Goal: Information Seeking & Learning: Check status

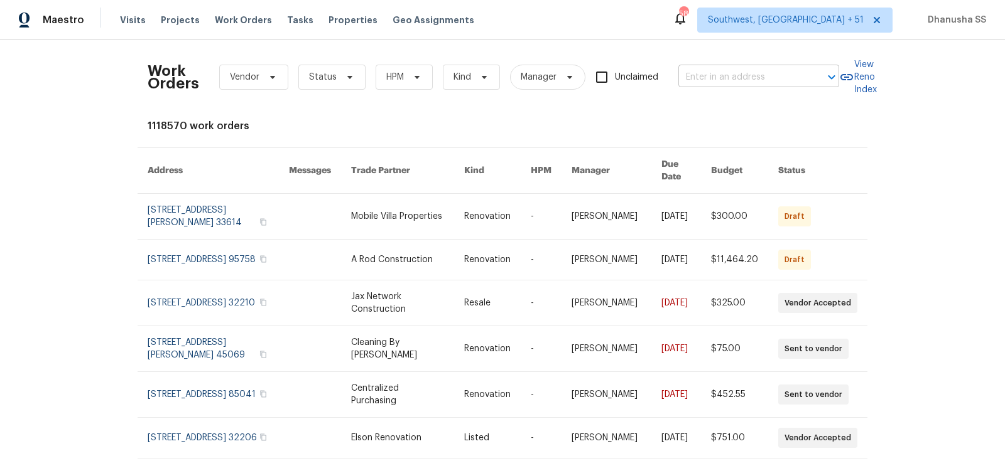
click at [714, 80] on input "text" at bounding box center [741, 77] width 126 height 19
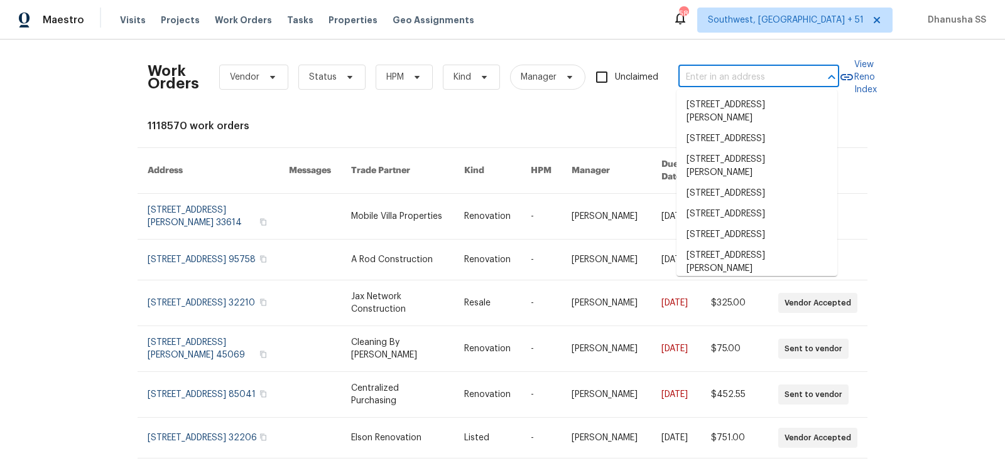
paste input "[STREET_ADDRESS]"
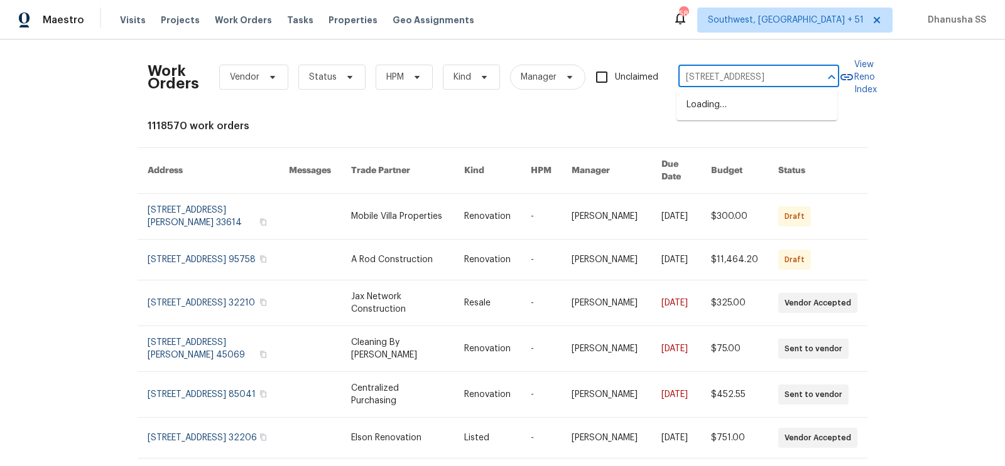
type input "[STREET_ADDRESS]"
click at [713, 96] on li "[STREET_ADDRESS]" at bounding box center [756, 105] width 161 height 21
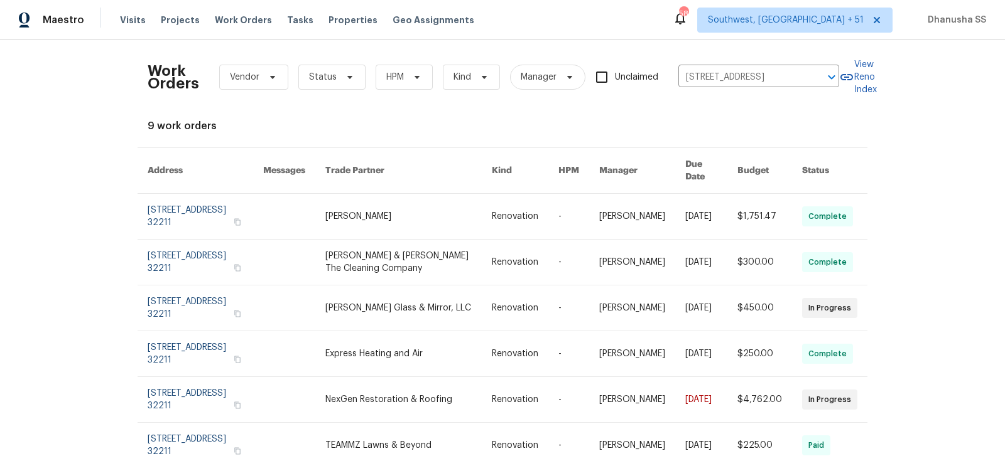
click at [636, 198] on link at bounding box center [642, 216] width 86 height 45
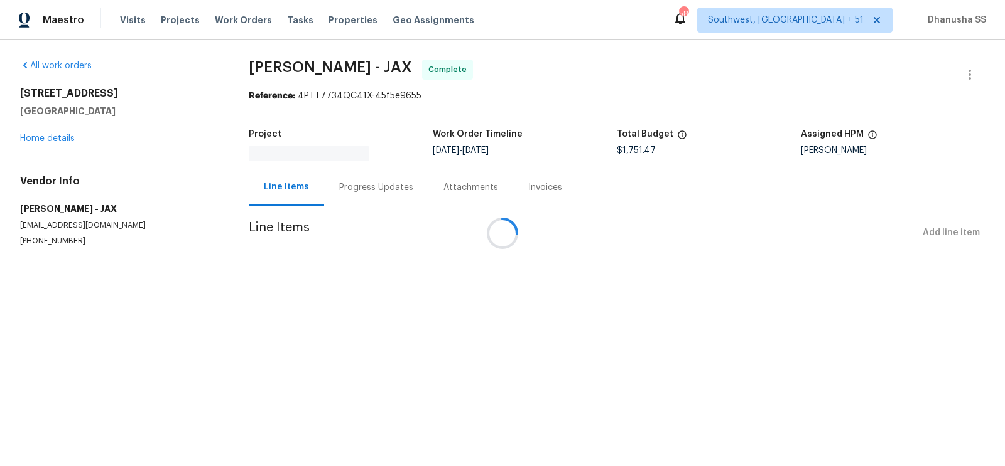
click at [43, 126] on div at bounding box center [502, 233] width 1005 height 466
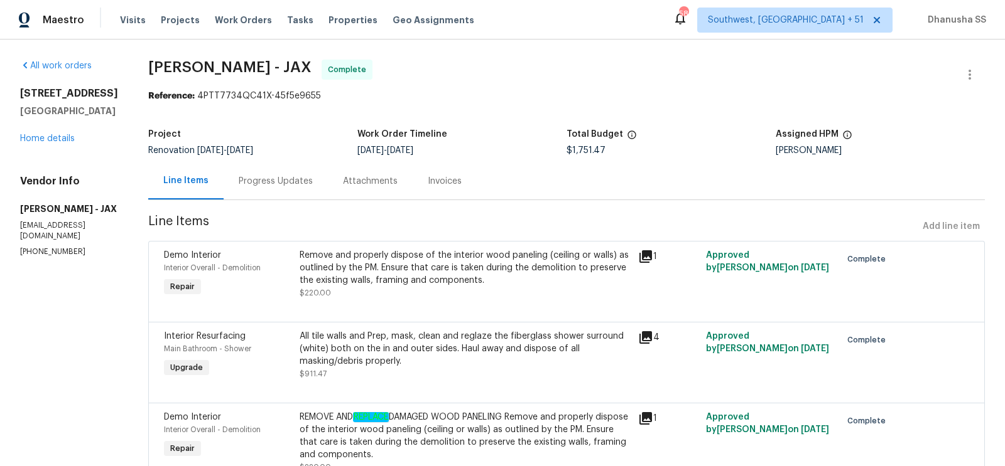
click at [43, 131] on div "[STREET_ADDRESS] Home details" at bounding box center [69, 116] width 98 height 58
click at [45, 134] on link "Home details" at bounding box center [47, 138] width 55 height 9
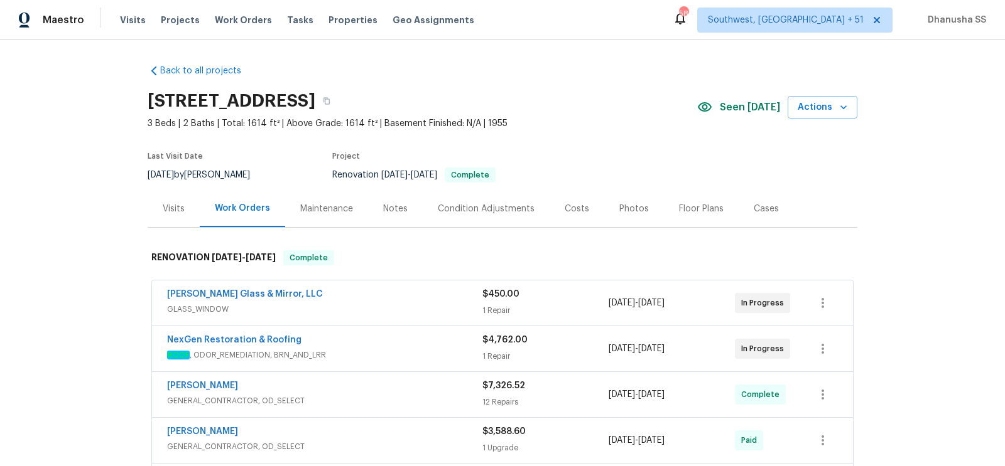
scroll to position [416, 0]
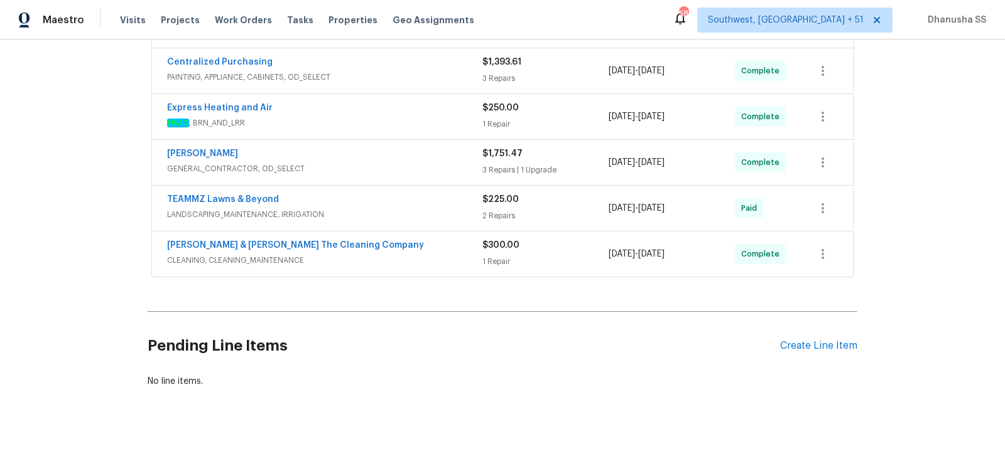
click at [453, 257] on span "CLEANING, CLEANING_MAINTENANCE" at bounding box center [324, 260] width 315 height 13
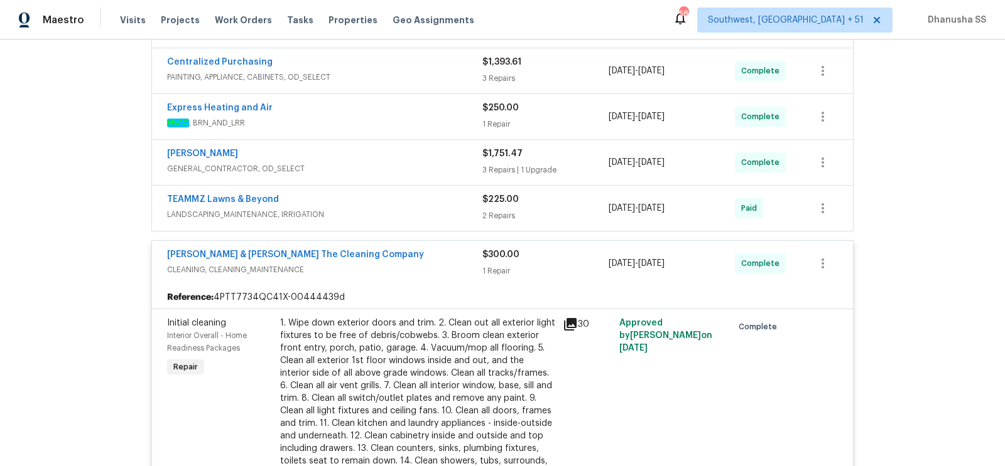
click at [452, 269] on span "CLEANING, CLEANING_MAINTENANCE" at bounding box center [324, 270] width 315 height 13
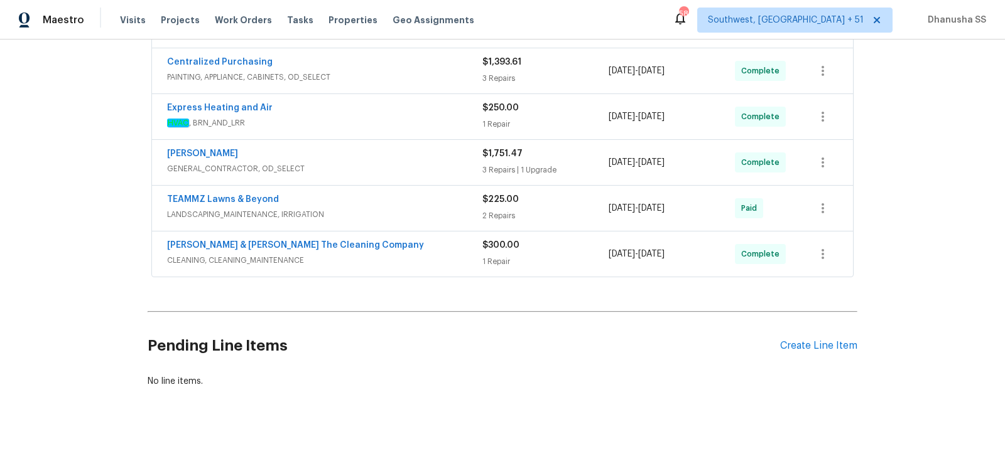
click at [444, 197] on div "TEAMMZ Lawns & Beyond" at bounding box center [324, 200] width 315 height 15
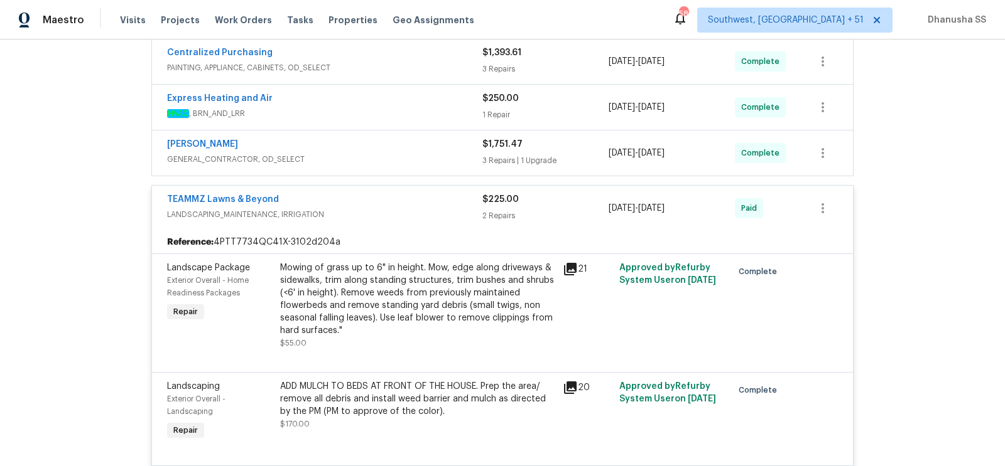
click at [446, 202] on div "TEAMMZ Lawns & Beyond" at bounding box center [324, 200] width 315 height 15
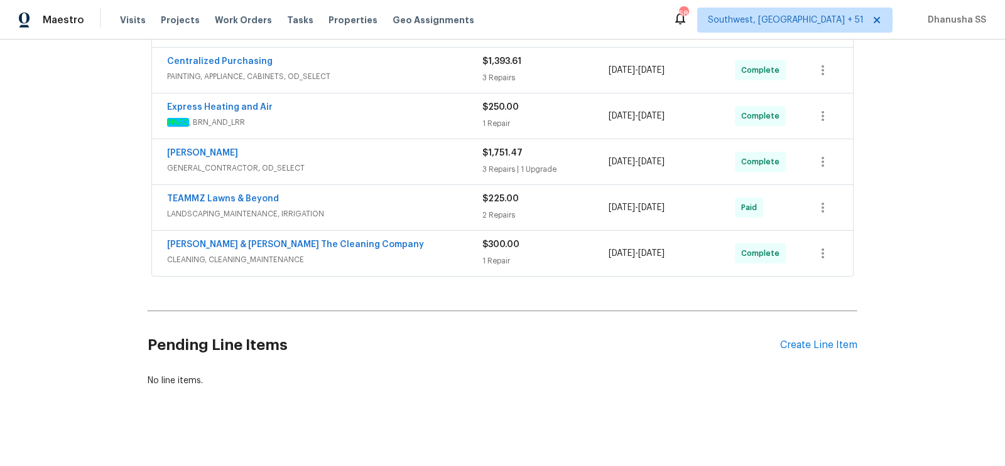
click at [443, 156] on div "[PERSON_NAME]" at bounding box center [324, 154] width 315 height 15
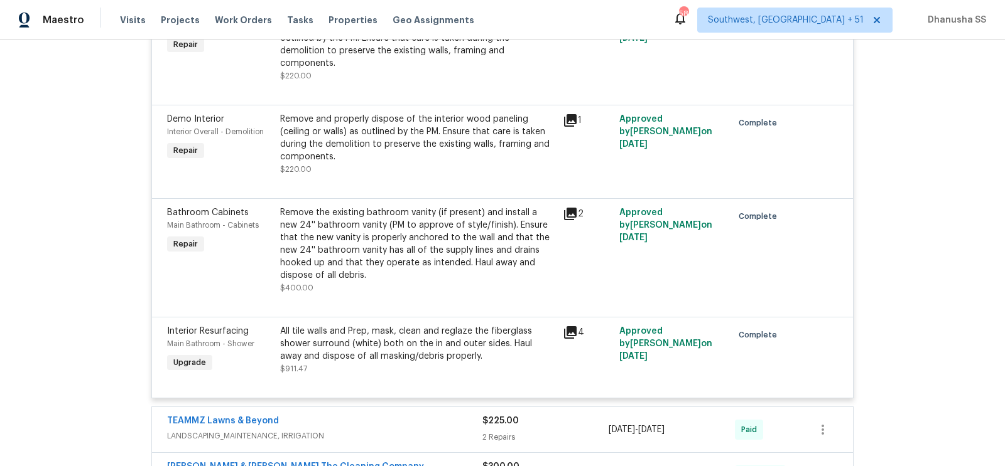
scroll to position [635, 0]
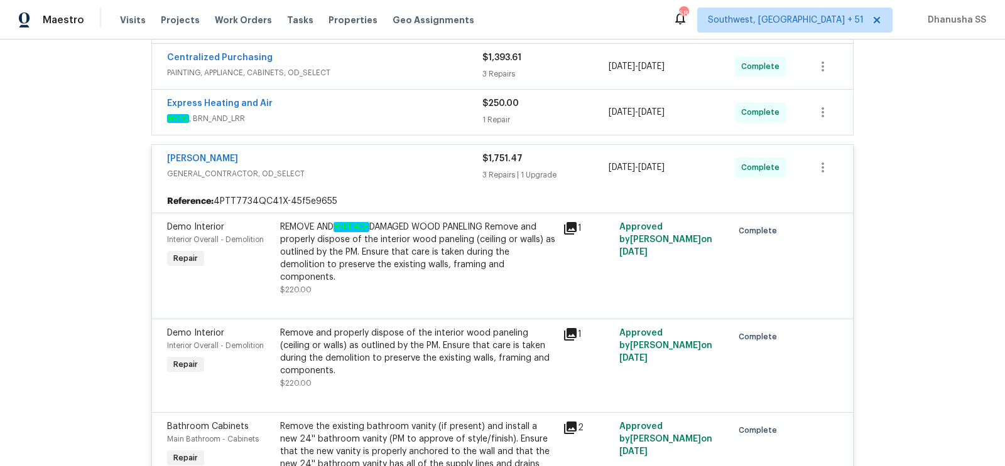
click at [433, 171] on span "GENERAL_CONTRACTOR, OD_SELECT" at bounding box center [324, 174] width 315 height 13
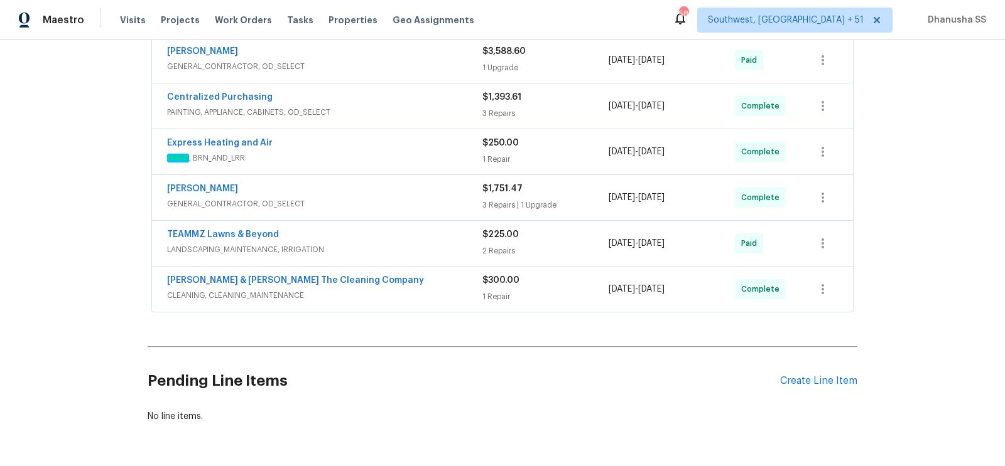
click at [433, 152] on span "HVAC , BRN_AND_LRR" at bounding box center [324, 158] width 315 height 13
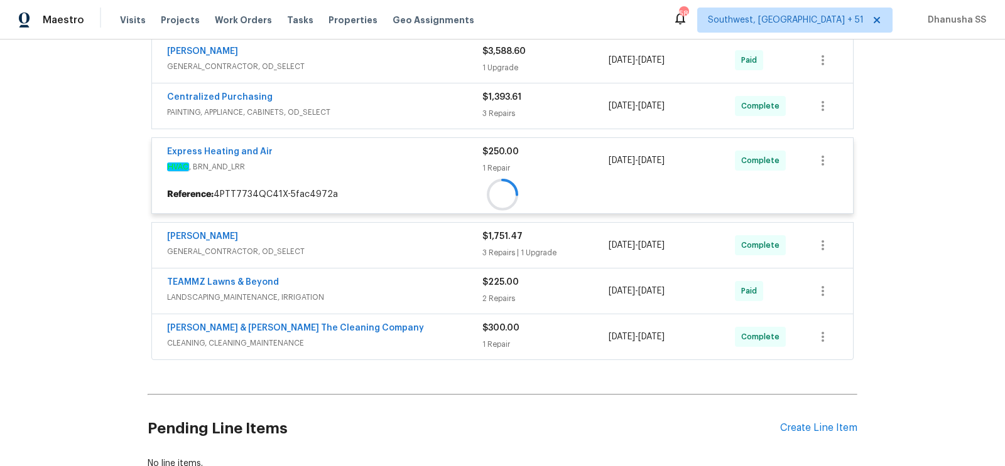
scroll to position [321, 0]
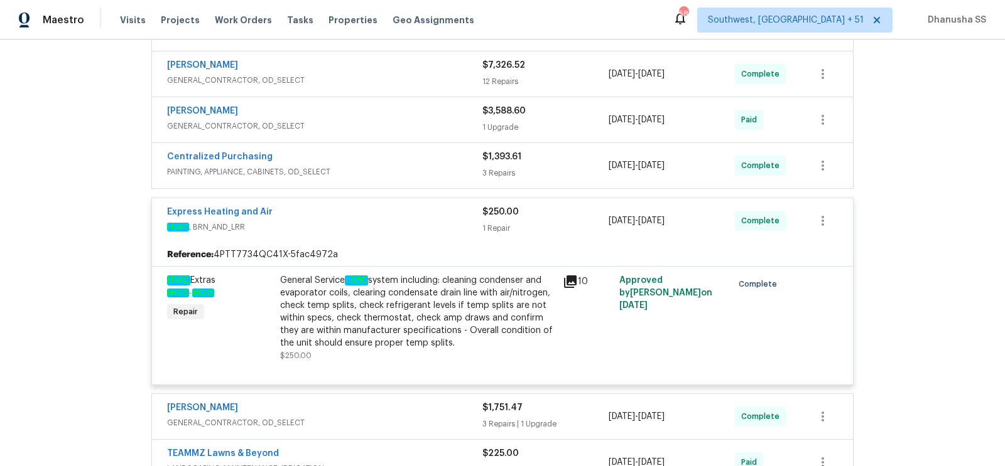
click at [425, 215] on div "Express Heating and Air" at bounding box center [324, 213] width 315 height 15
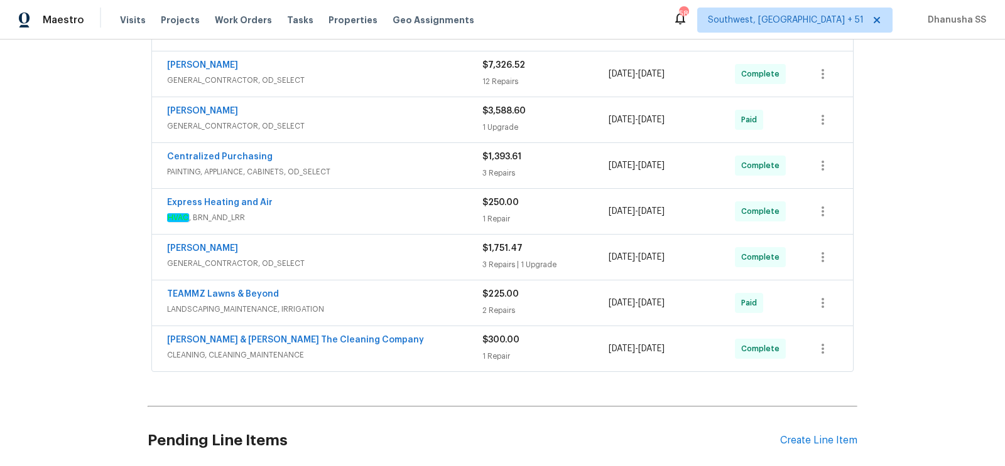
click at [437, 166] on span "PAINTING, APPLIANCE, CABINETS, OD_SELECT" at bounding box center [324, 172] width 315 height 13
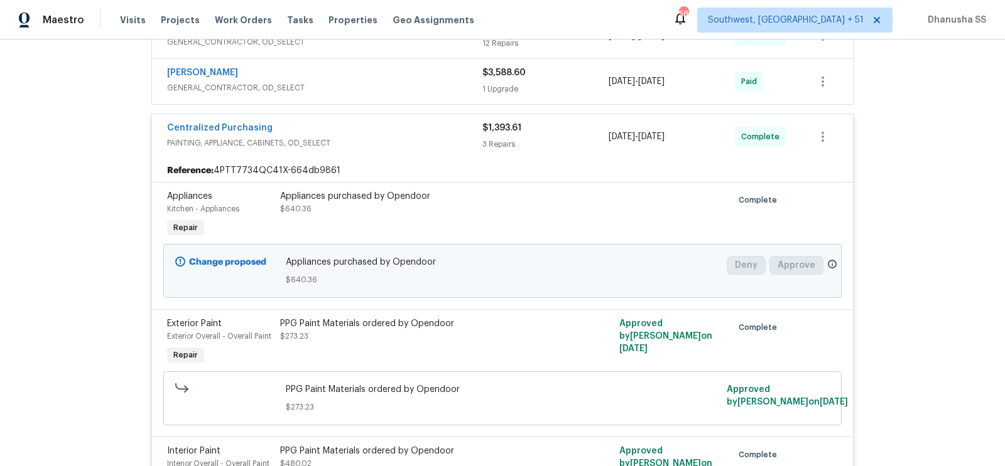
scroll to position [293, 0]
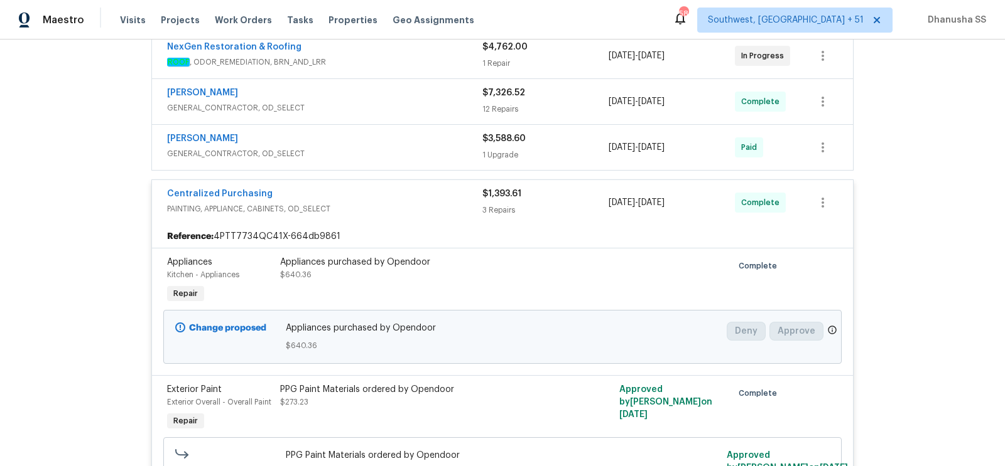
click at [440, 203] on span "PAINTING, APPLIANCE, CABINETS, OD_SELECT" at bounding box center [324, 209] width 315 height 13
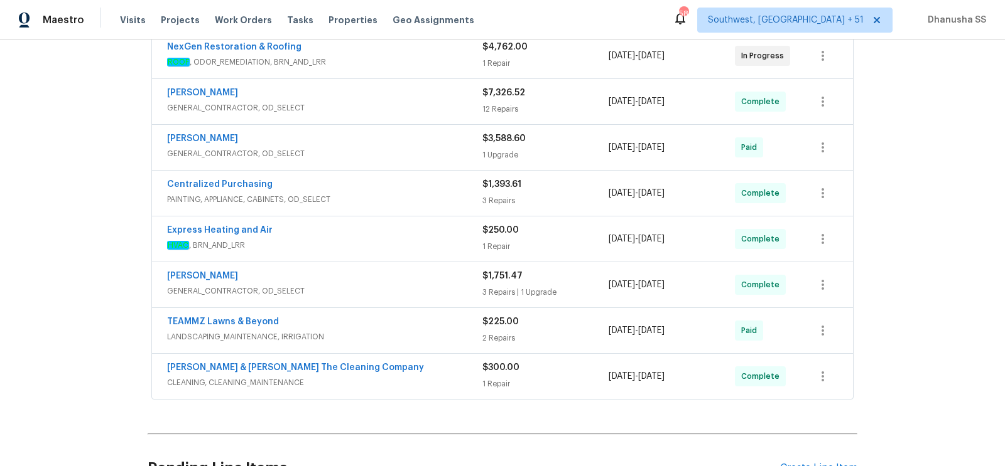
click at [437, 160] on div "[PERSON_NAME] GENERAL_CONTRACTOR, OD_SELECT $3,588.60 1 Upgrade [DATE] - [DATE]…" at bounding box center [502, 147] width 701 height 45
click at [434, 148] on span "GENERAL_CONTRACTOR, OD_SELECT" at bounding box center [324, 154] width 315 height 13
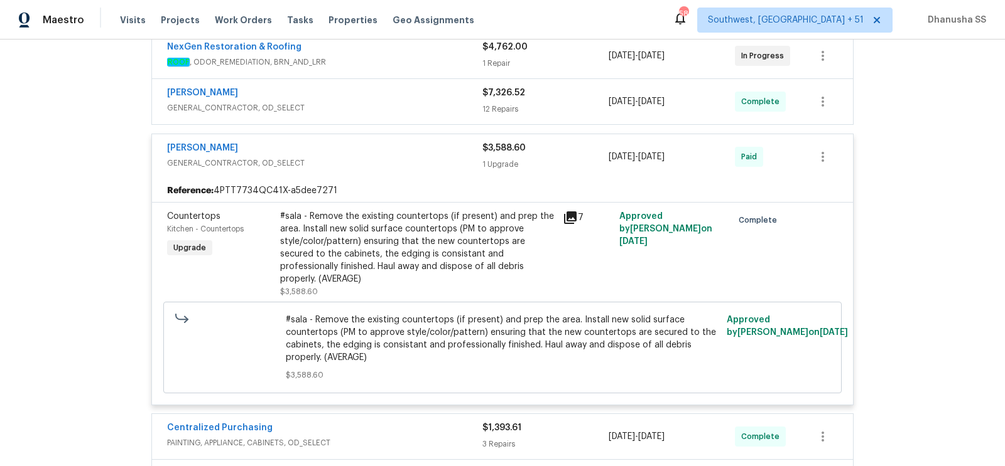
scroll to position [259, 0]
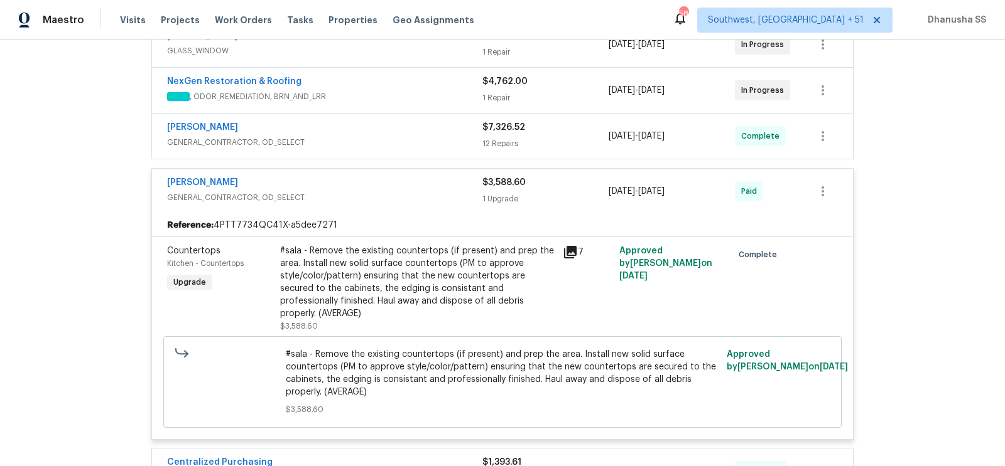
click at [442, 180] on div "[PERSON_NAME]" at bounding box center [324, 183] width 315 height 15
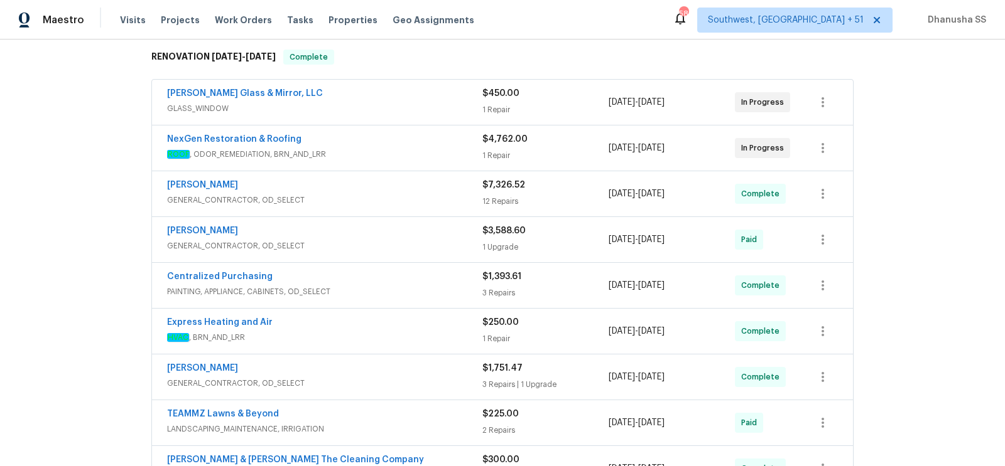
scroll to position [178, 0]
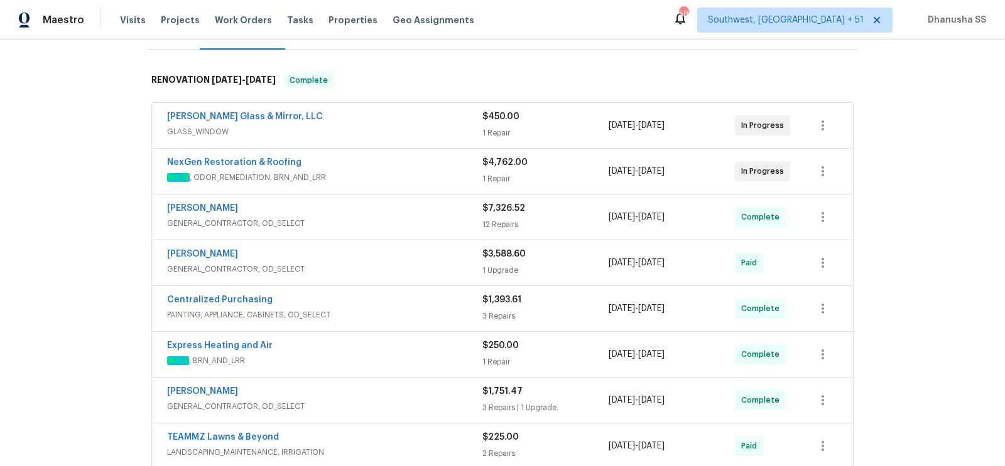
click at [442, 171] on span "ROOF , ODOR_REMEDIATION, BRN_AND_LRR" at bounding box center [324, 177] width 315 height 13
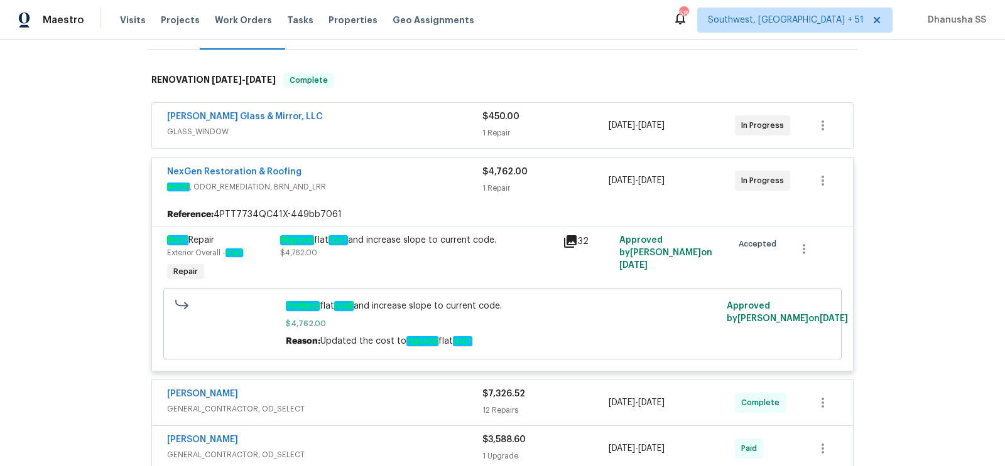
click at [453, 169] on div "NexGen Restoration & Roofing" at bounding box center [324, 173] width 315 height 15
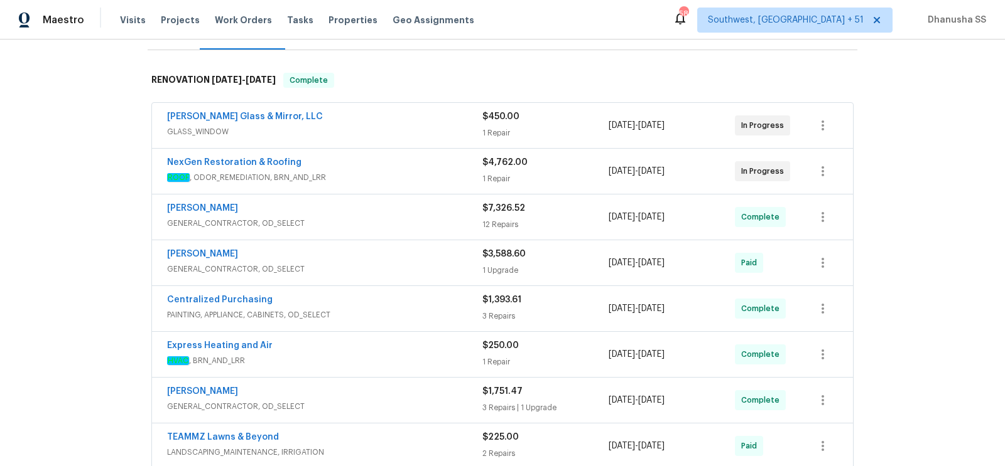
click at [448, 174] on span "ROOF , ODOR_REMEDIATION, BRN_AND_LRR" at bounding box center [324, 177] width 315 height 13
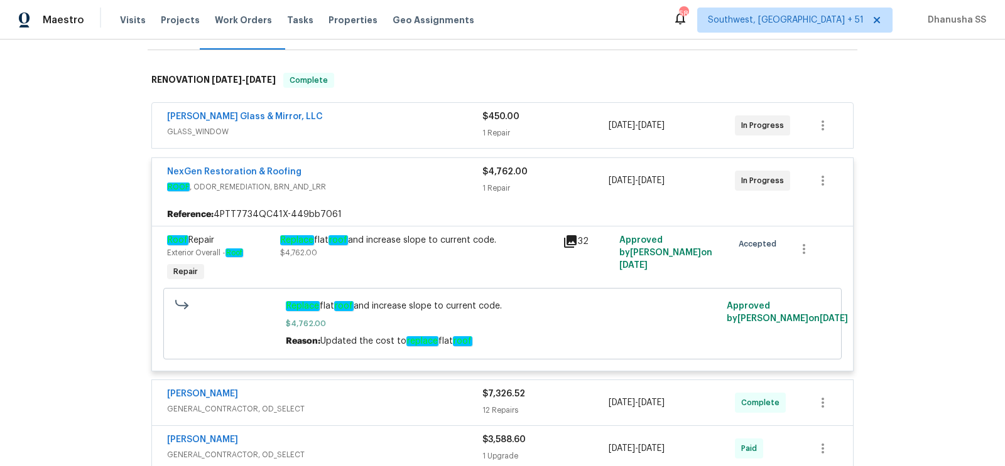
click at [445, 128] on span "GLASS_WINDOW" at bounding box center [324, 132] width 315 height 13
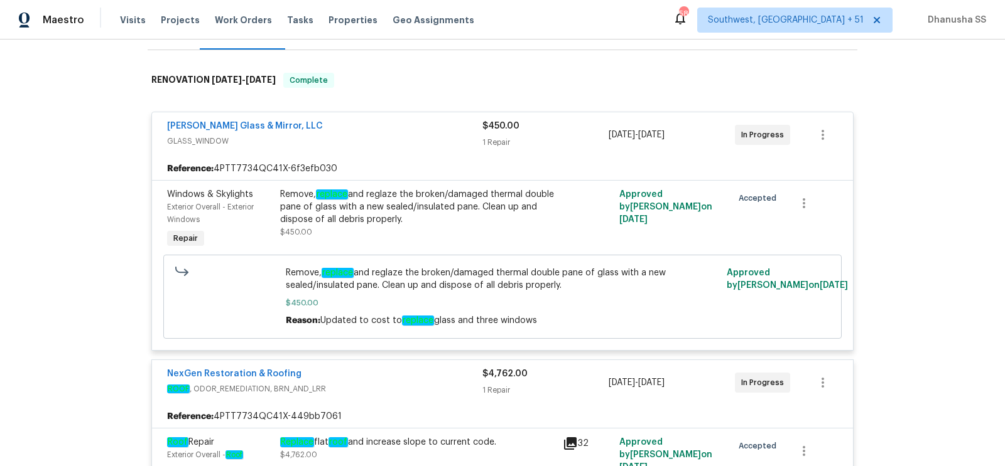
click at [435, 135] on span "GLASS_WINDOW" at bounding box center [324, 141] width 315 height 13
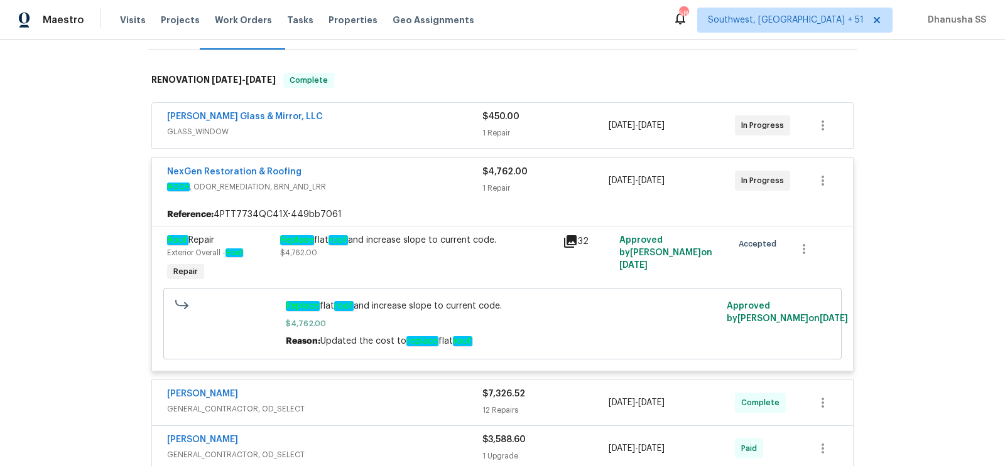
click at [444, 188] on span "ROOF , ODOR_REMEDIATION, BRN_AND_LRR" at bounding box center [324, 187] width 315 height 13
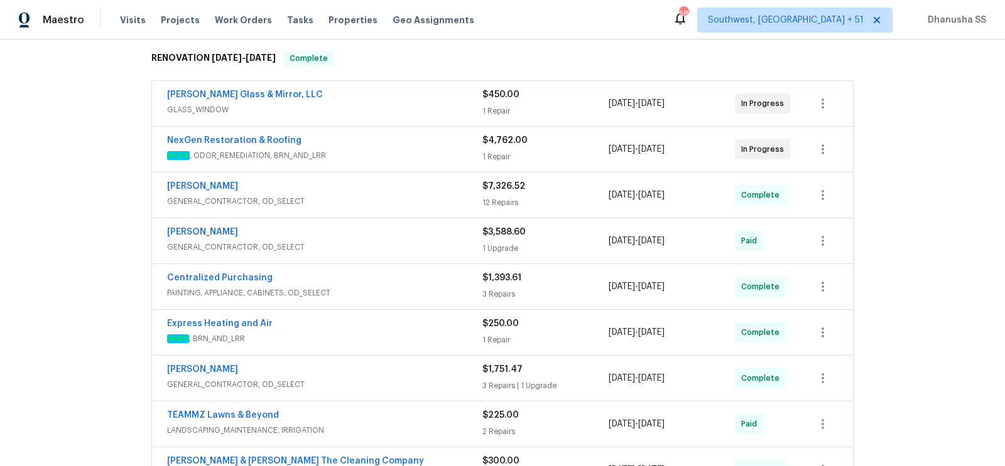
scroll to position [217, 0]
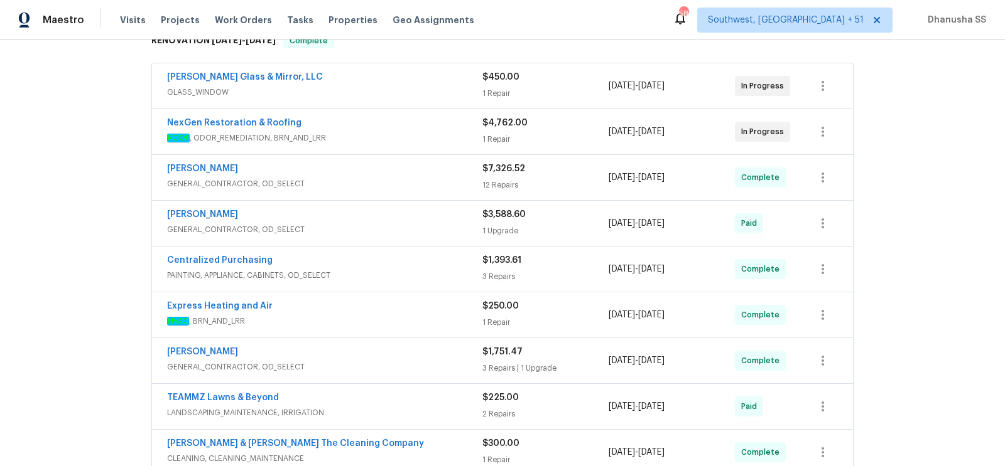
click at [444, 183] on span "GENERAL_CONTRACTOR, OD_SELECT" at bounding box center [324, 184] width 315 height 13
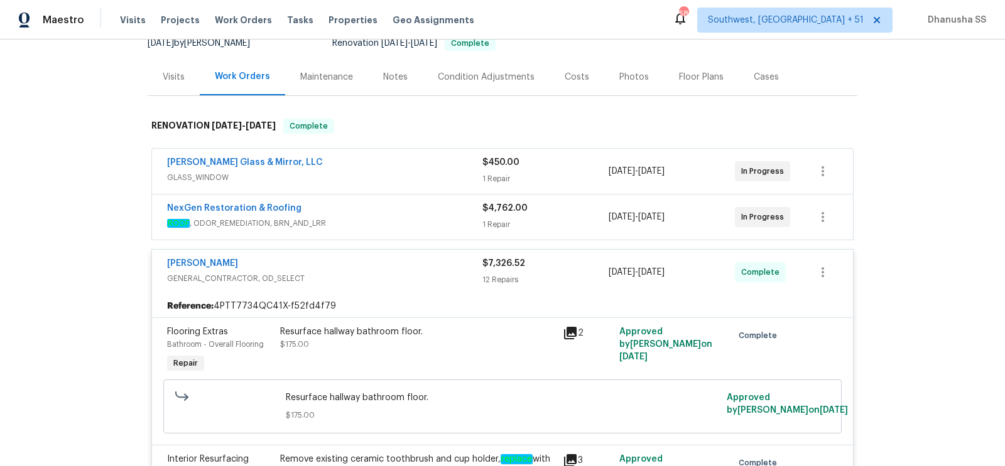
scroll to position [0, 0]
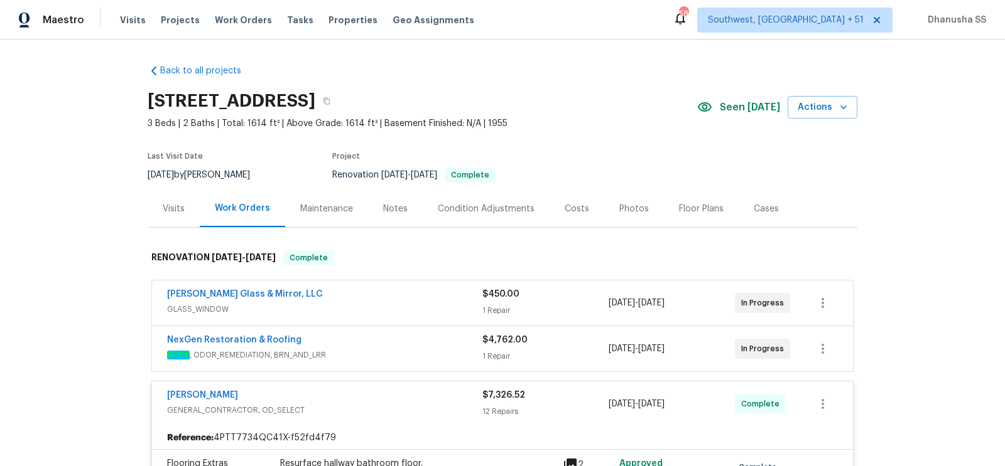
click at [172, 214] on div "Visits" at bounding box center [174, 209] width 22 height 13
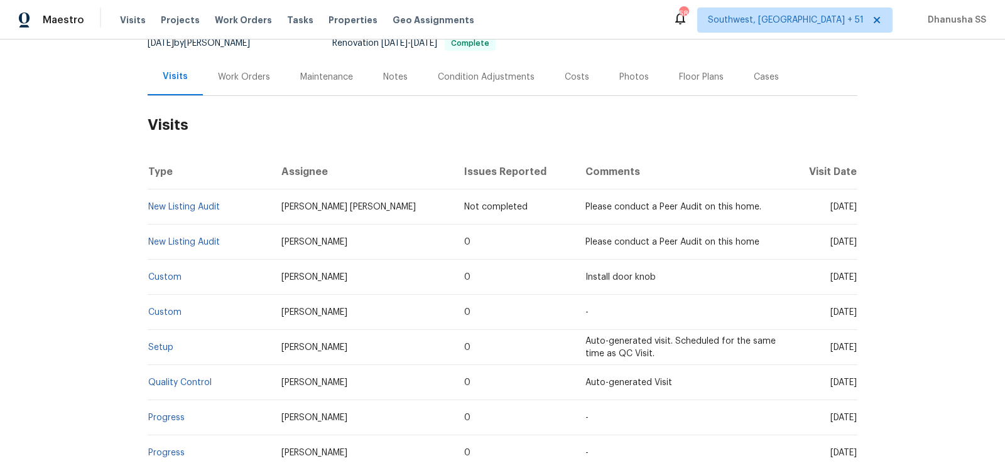
scroll to position [124, 0]
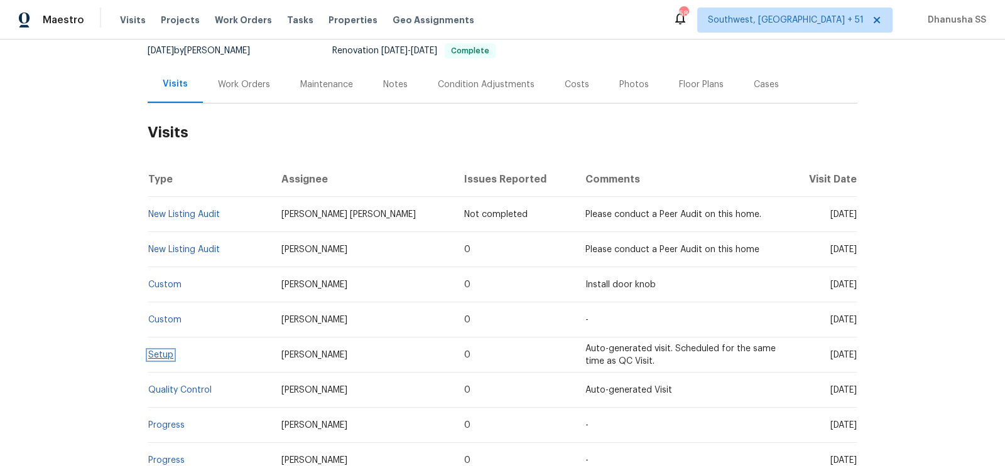
click at [160, 355] on link "Setup" at bounding box center [160, 355] width 25 height 9
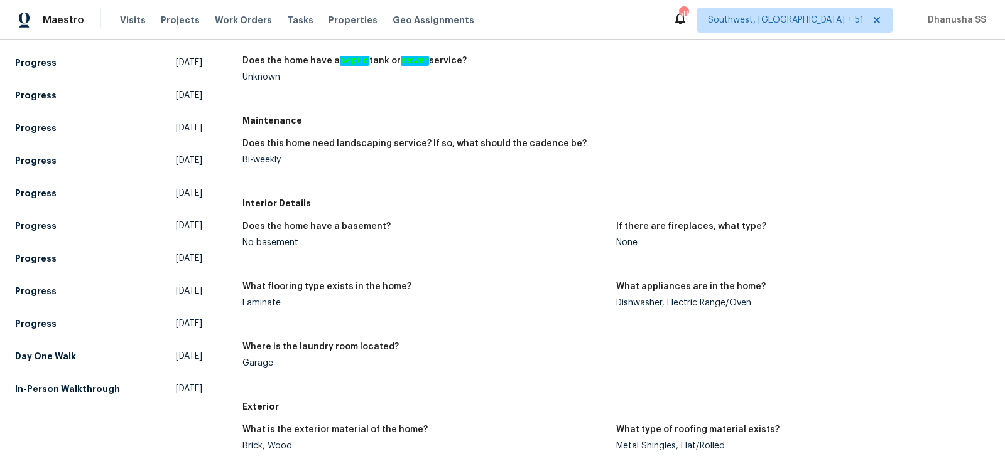
scroll to position [436, 0]
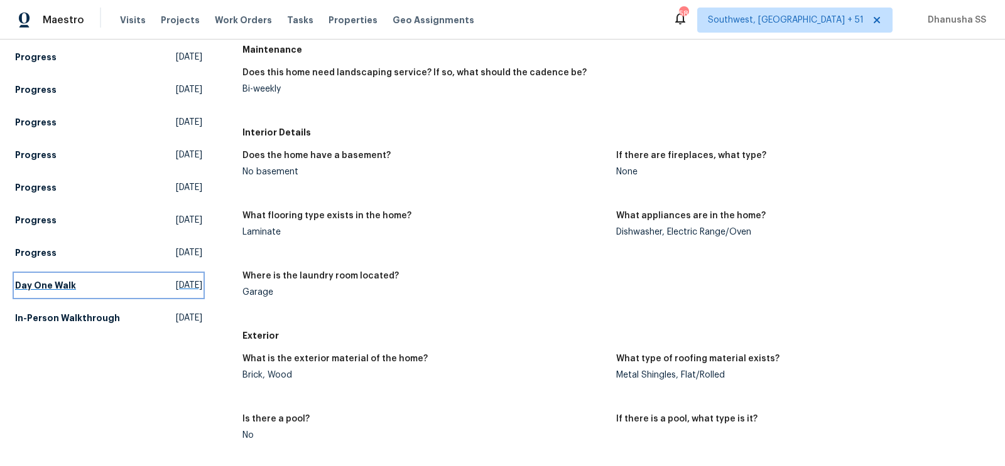
click at [149, 276] on link "Day One Walk [DATE]" at bounding box center [108, 285] width 187 height 23
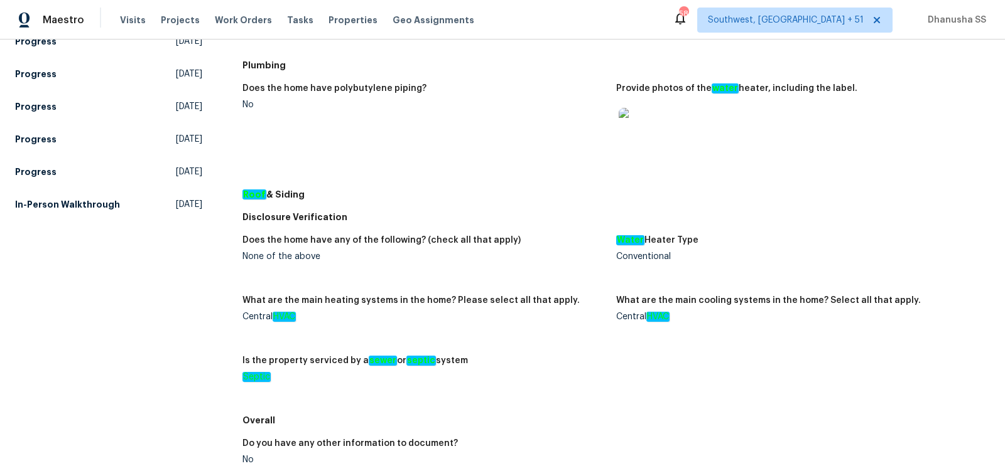
scroll to position [522, 0]
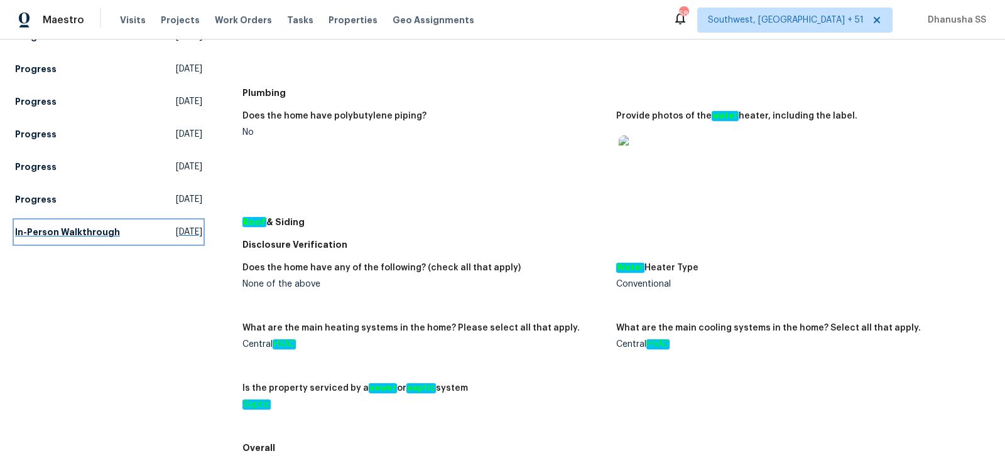
click at [176, 230] on span "[DATE]" at bounding box center [189, 232] width 26 height 13
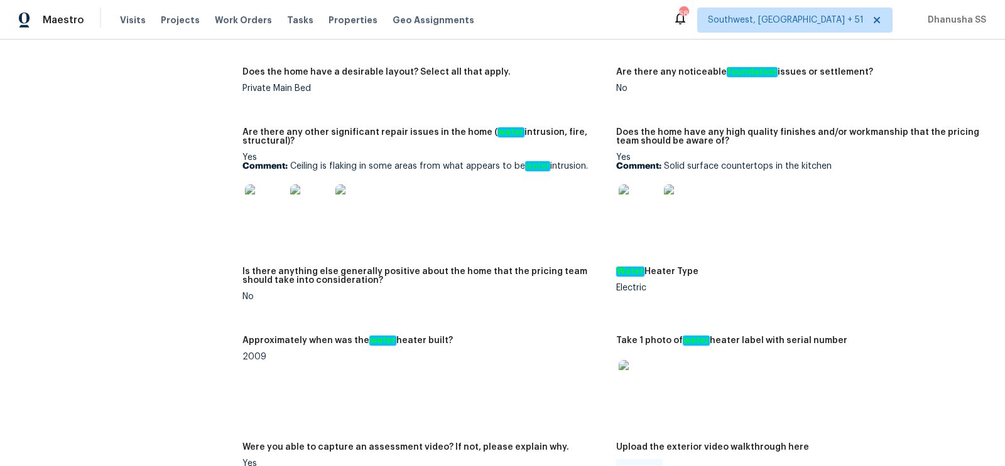
scroll to position [1942, 0]
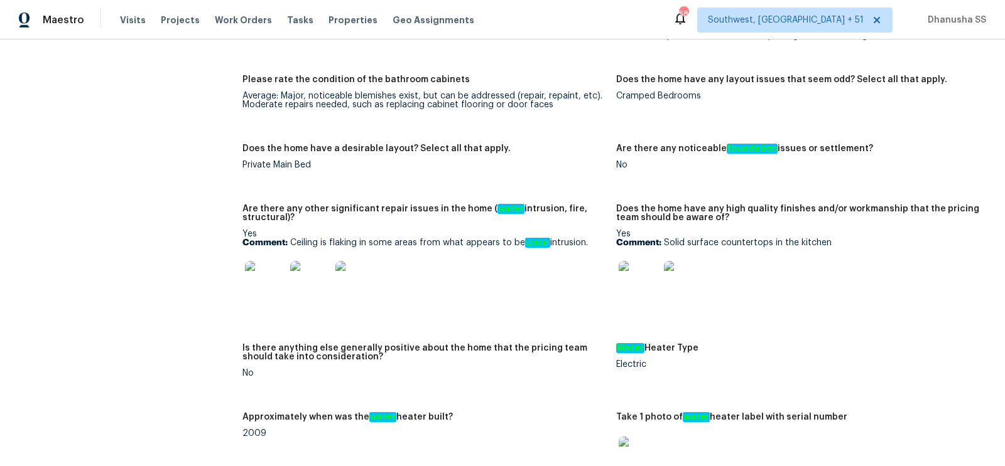
click at [319, 266] on img at bounding box center [310, 281] width 40 height 40
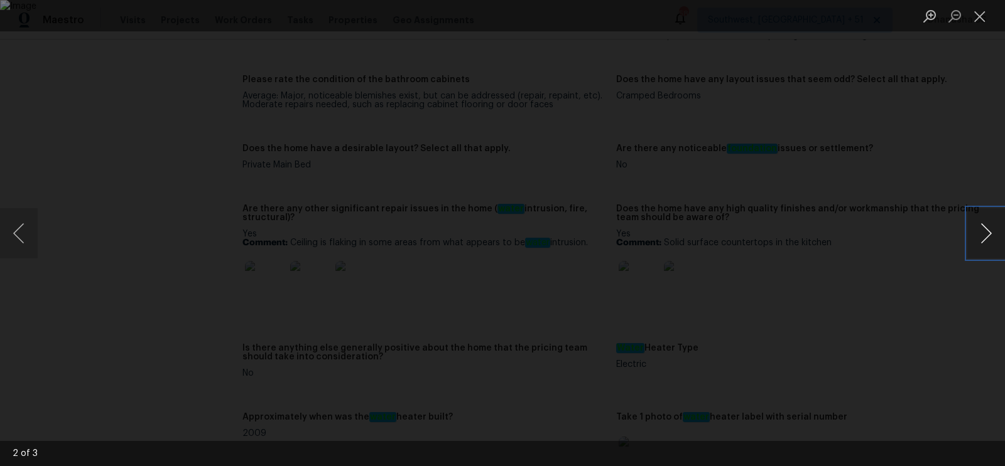
click at [981, 234] on button "Next image" at bounding box center [986, 233] width 38 height 50
click at [908, 193] on div "Lightbox" at bounding box center [502, 233] width 1005 height 466
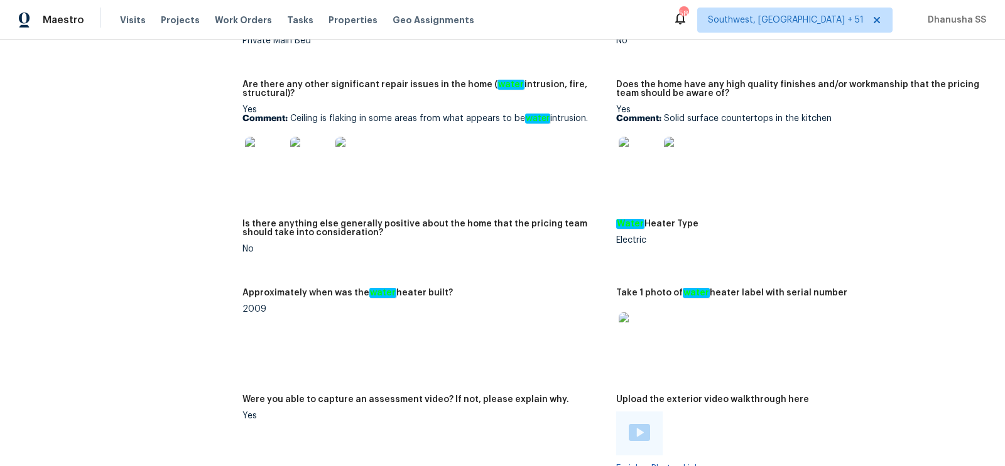
scroll to position [2042, 0]
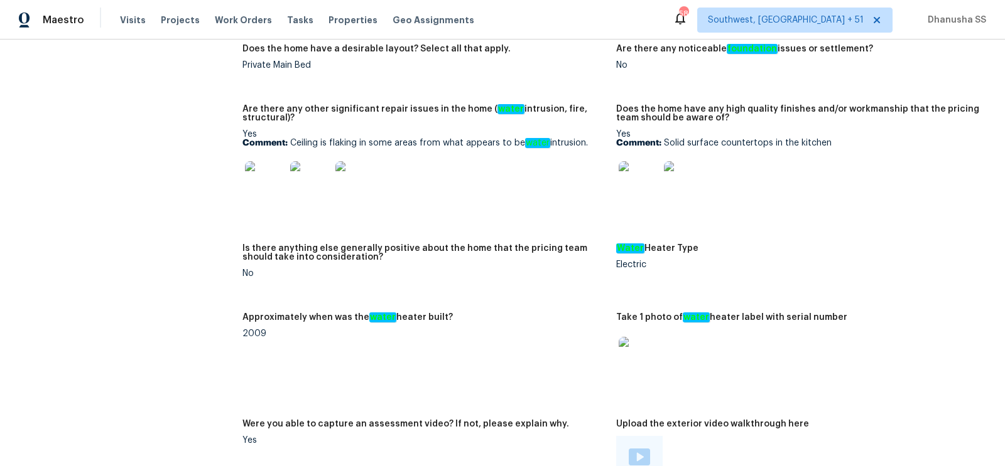
drag, startPoint x: 441, startPoint y: 136, endPoint x: 591, endPoint y: 136, distance: 150.0
click at [591, 139] on p "Comment: Ceiling is flaking in some areas from what appears to be water intrusi…" at bounding box center [424, 143] width 364 height 9
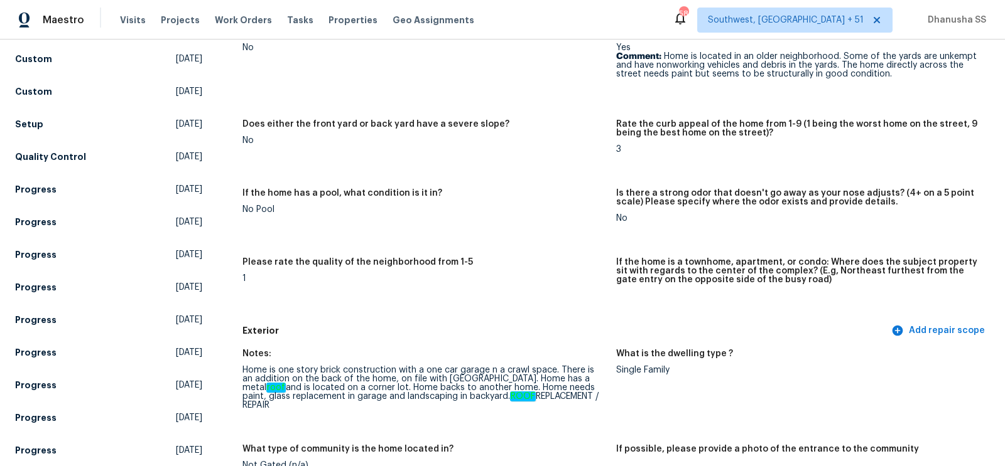
scroll to position [0, 0]
